Goal: Book appointment/travel/reservation

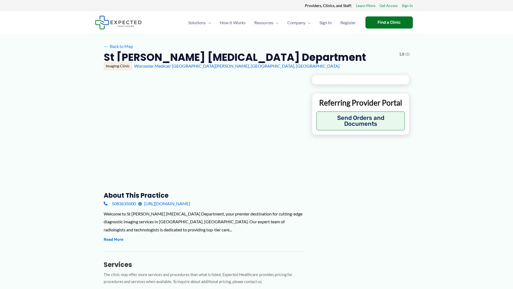
type input "**********"
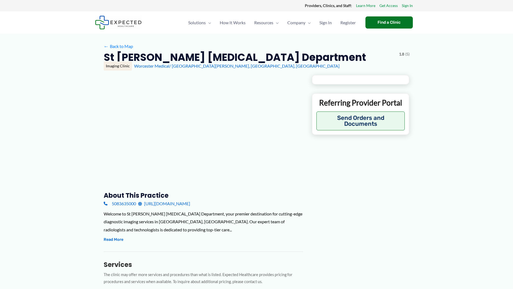
type input "**********"
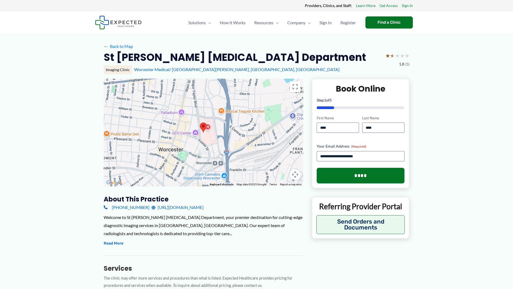
click at [204, 209] on link "[URL][DOMAIN_NAME]" at bounding box center [178, 207] width 52 height 8
